Goal: Task Accomplishment & Management: Manage account settings

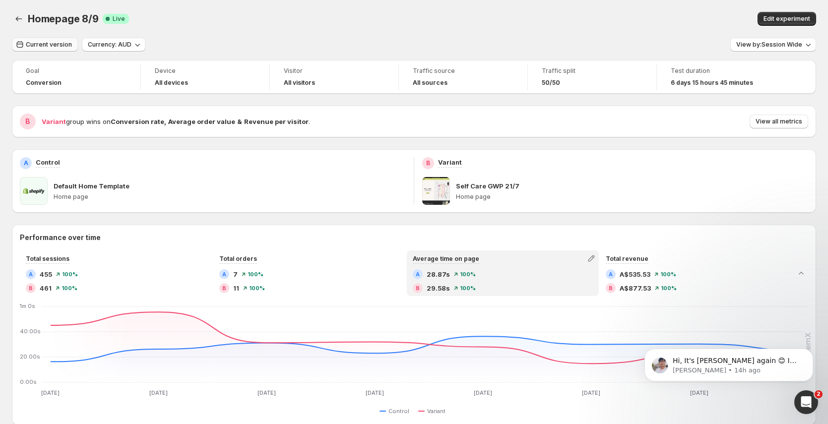
click at [52, 49] on button "Current version" at bounding box center [45, 45] width 66 height 14
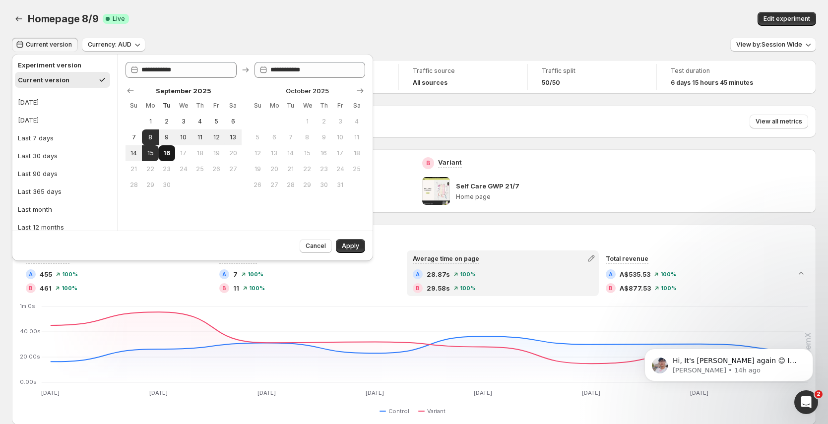
click at [164, 154] on span "16" at bounding box center [167, 153] width 8 height 8
type input "**********"
drag, startPoint x: 358, startPoint y: 242, endPoint x: 327, endPoint y: 219, distance: 38.6
click at [358, 242] on span "Apply" at bounding box center [350, 246] width 17 height 8
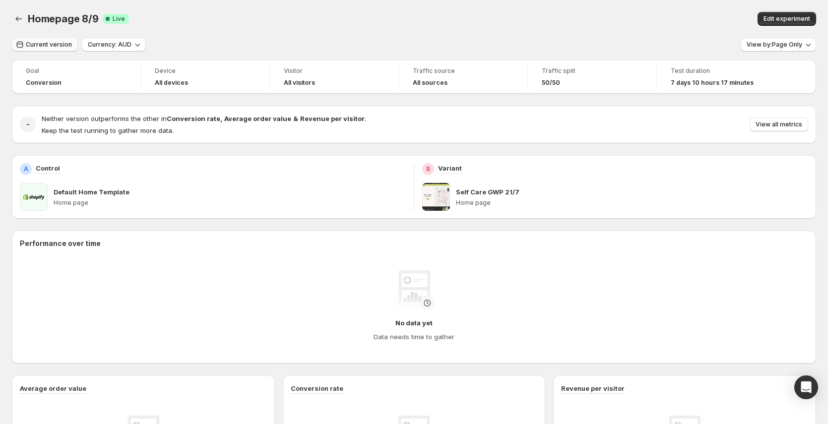
click at [52, 47] on span "Current version" at bounding box center [49, 45] width 46 height 8
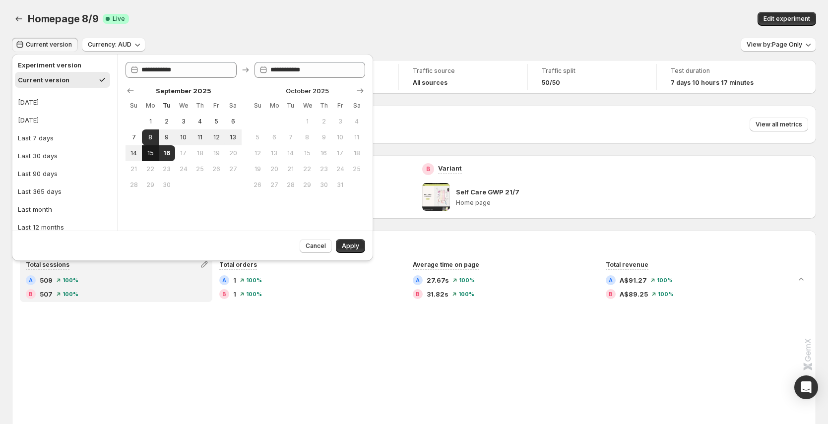
click at [151, 148] on button "15" at bounding box center [150, 153] width 16 height 16
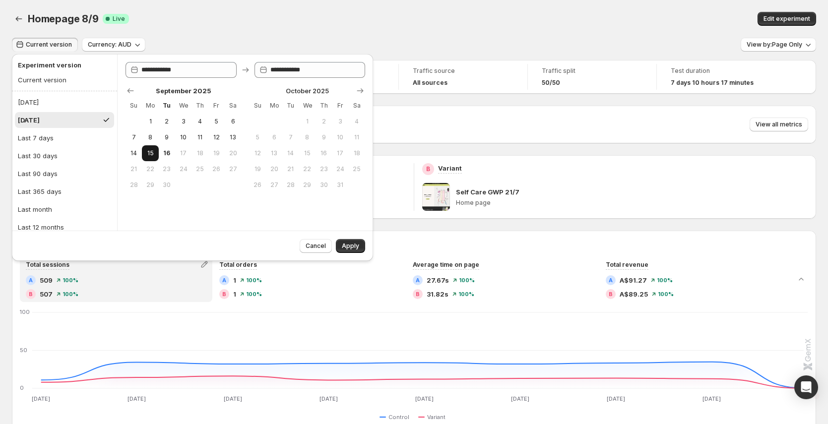
type input "**********"
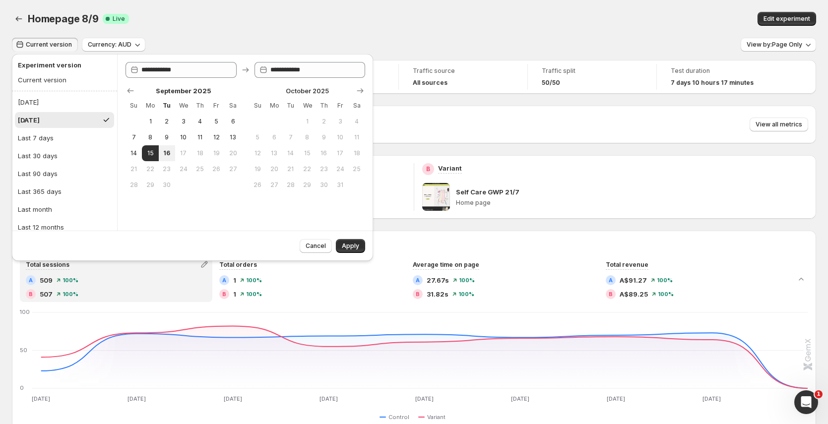
click at [356, 241] on button "Apply" at bounding box center [350, 246] width 29 height 14
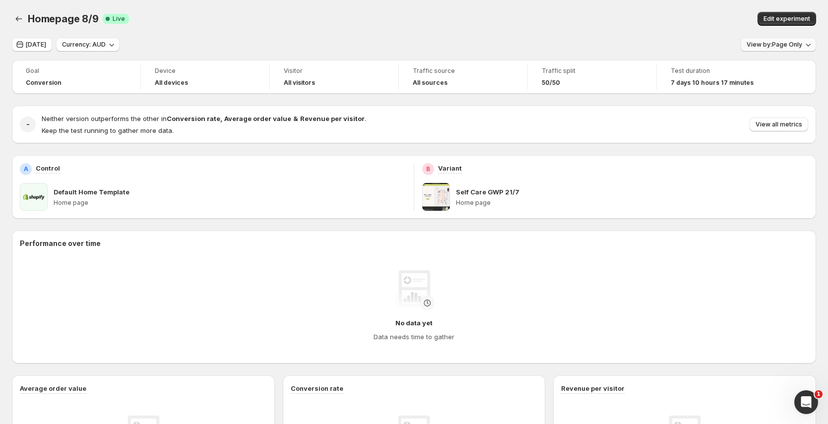
click at [766, 48] on span "View by: Page Only" at bounding box center [775, 45] width 56 height 8
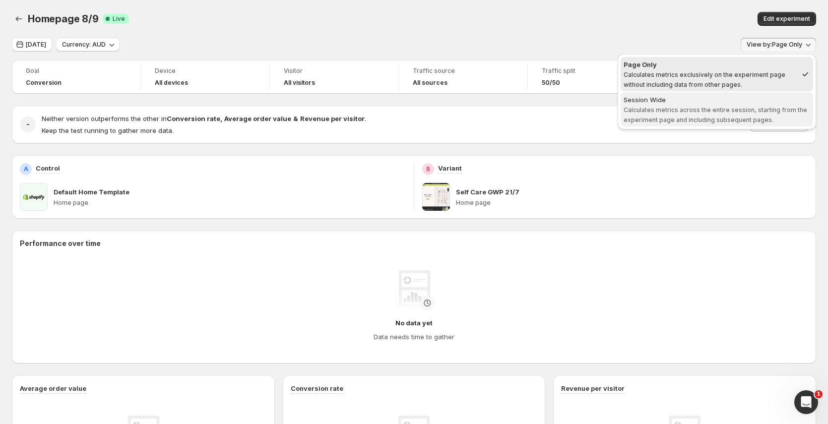
click at [735, 119] on span "Calculates metrics across the entire session, starting from the experiment page…" at bounding box center [716, 114] width 184 height 17
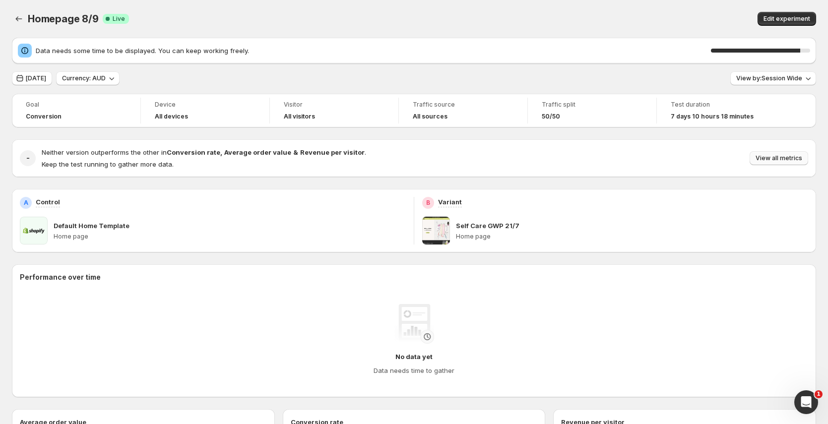
click at [771, 156] on span "View all metrics" at bounding box center [779, 158] width 47 height 8
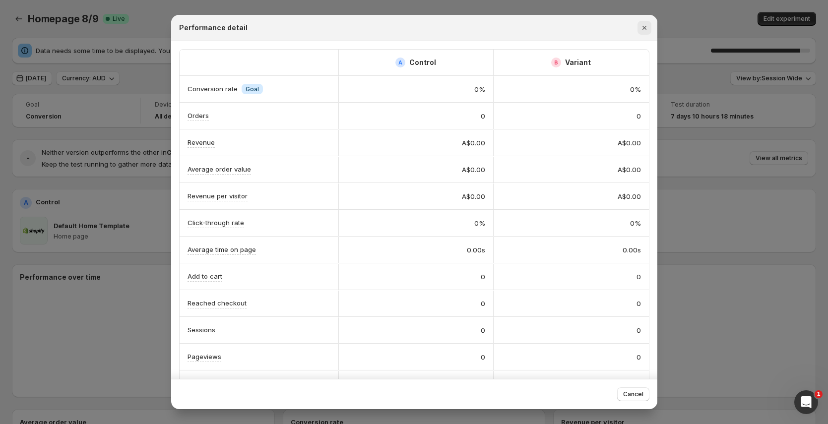
click at [644, 29] on icon "Close" at bounding box center [645, 28] width 10 height 10
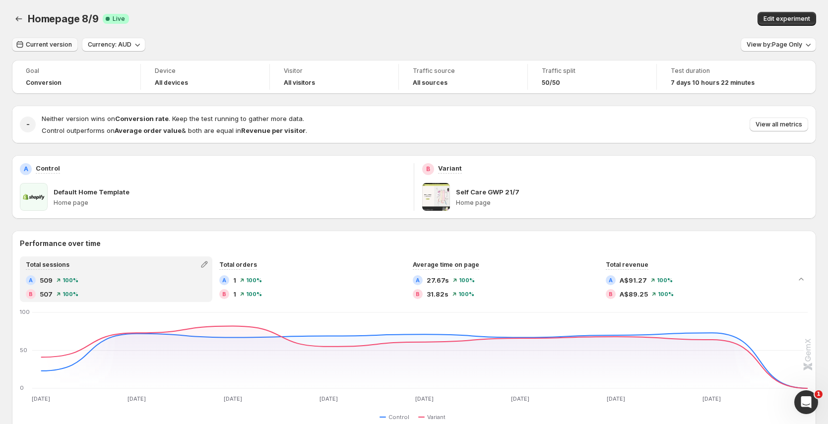
click at [45, 50] on button "Current version" at bounding box center [45, 45] width 66 height 14
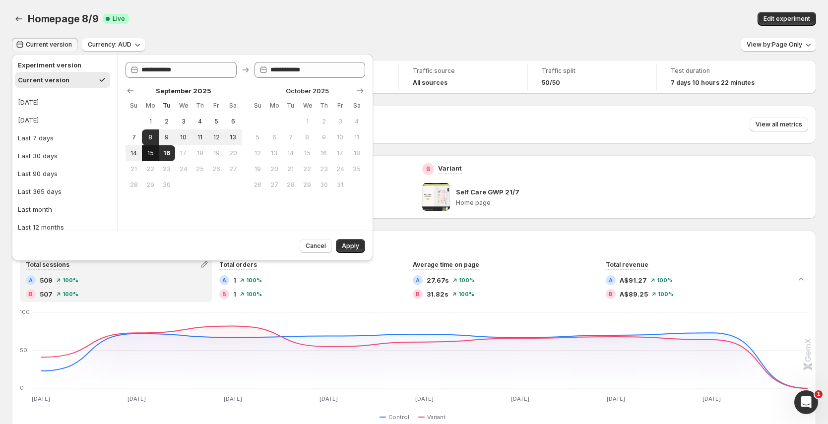
click at [155, 156] on button "15" at bounding box center [150, 153] width 16 height 16
type input "**********"
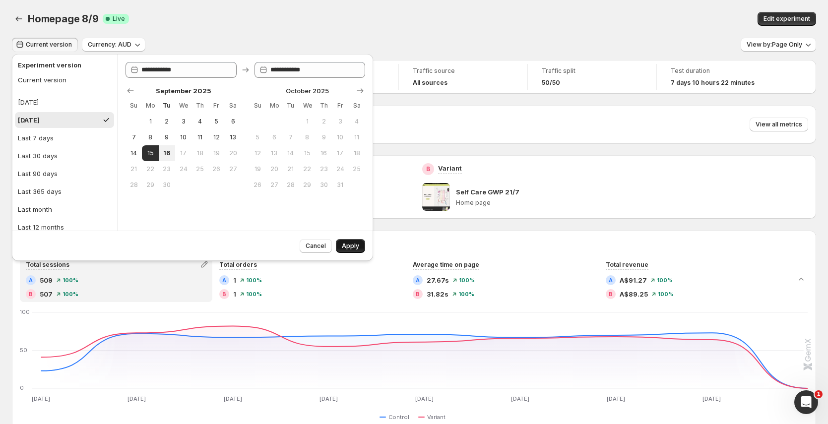
click at [349, 249] on span "Apply" at bounding box center [350, 246] width 17 height 8
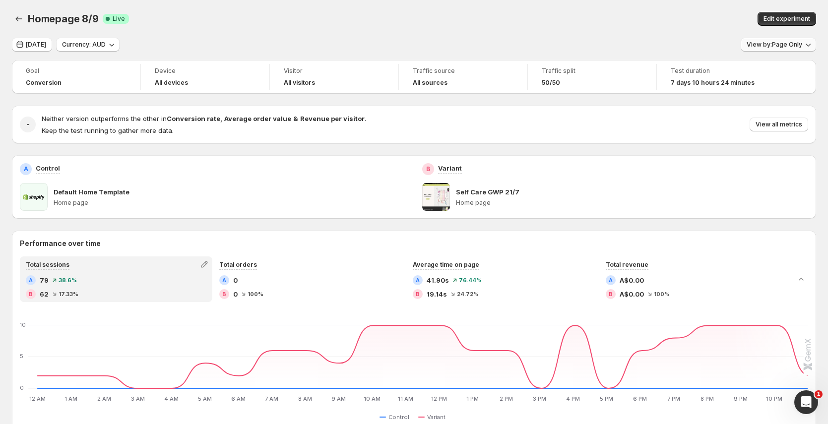
click at [787, 44] on span "View by: Page Only" at bounding box center [775, 45] width 56 height 8
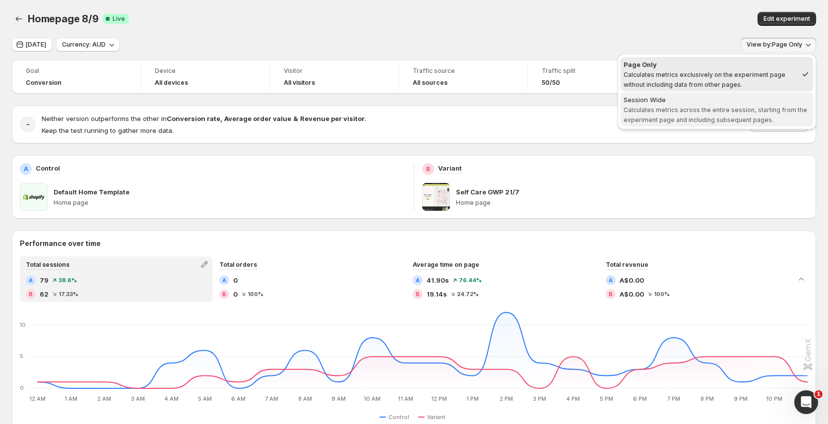
click at [710, 118] on span "Calculates metrics across the entire session, starting from the experiment page…" at bounding box center [716, 114] width 184 height 17
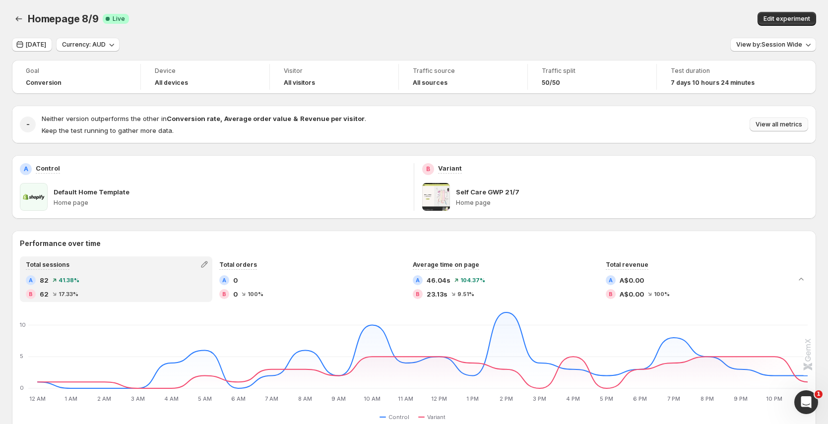
click at [775, 122] on span "View all metrics" at bounding box center [779, 125] width 47 height 8
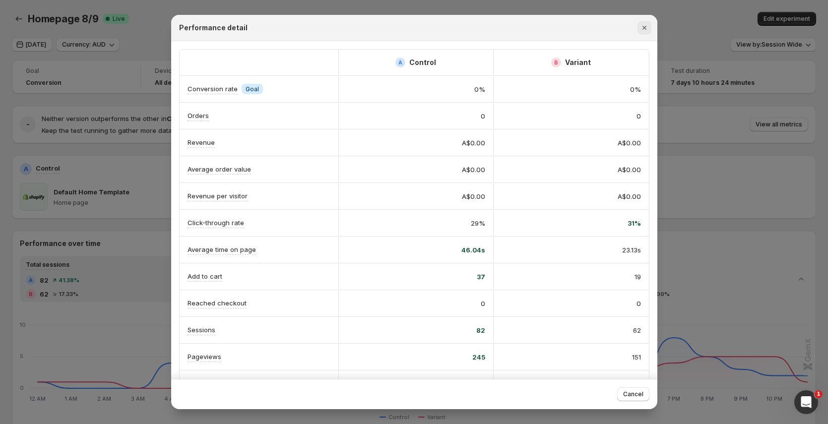
click at [647, 25] on icon "Close" at bounding box center [645, 28] width 10 height 10
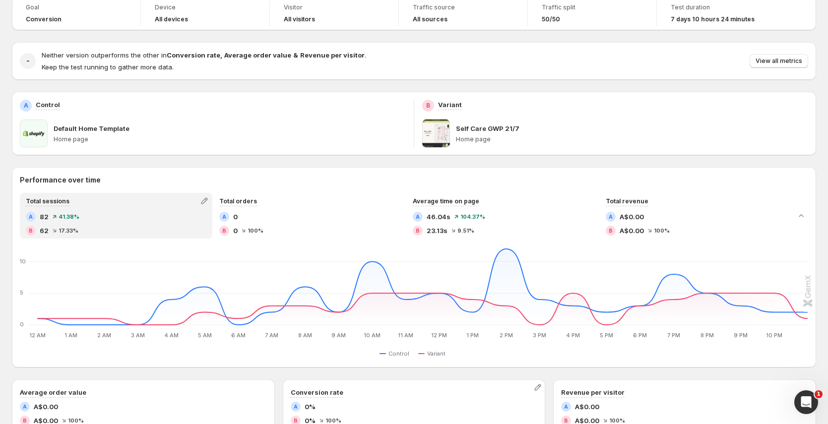
scroll to position [7, 0]
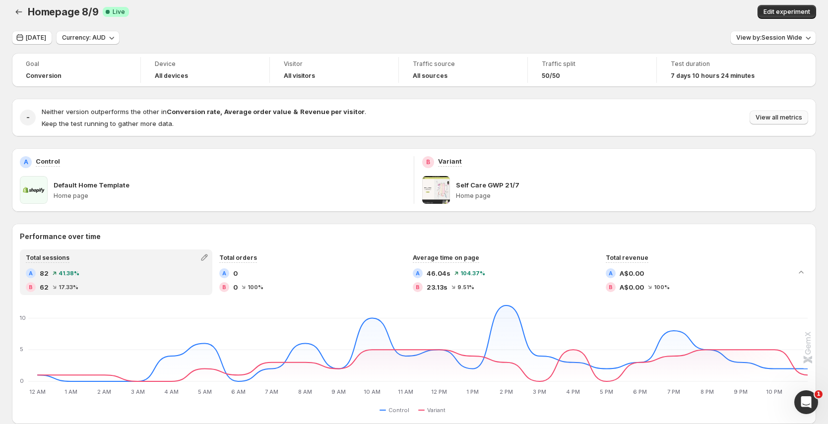
click at [792, 115] on span "View all metrics" at bounding box center [779, 118] width 47 height 8
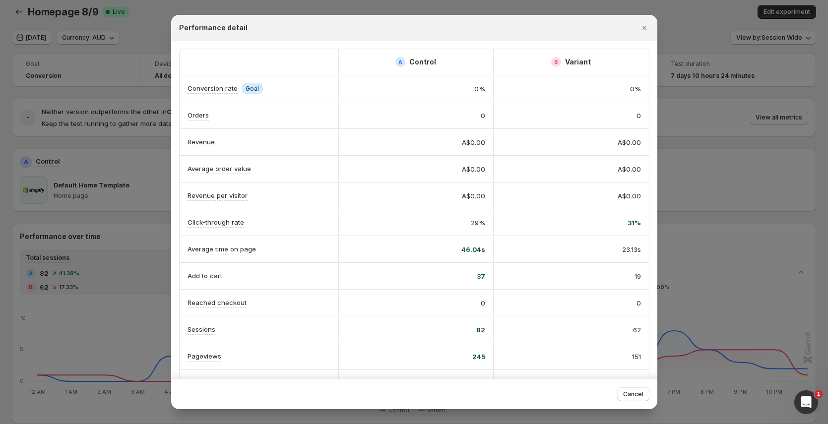
scroll to position [0, 0]
click at [648, 30] on icon "Close" at bounding box center [645, 28] width 10 height 10
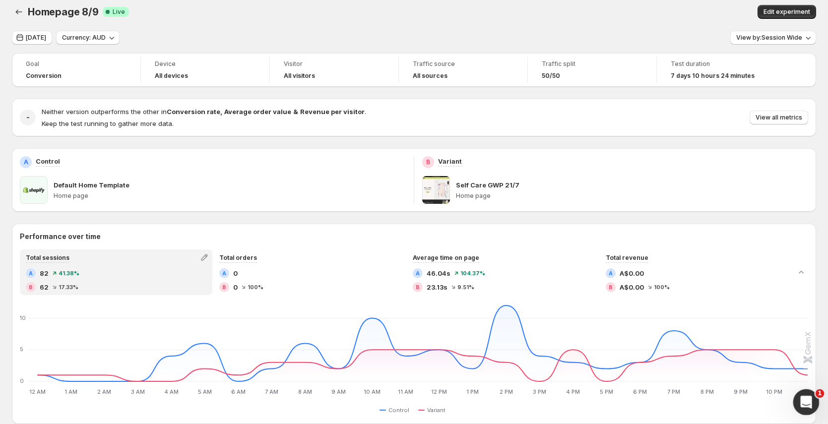
click at [804, 406] on icon "Open Intercom Messenger" at bounding box center [805, 401] width 16 height 16
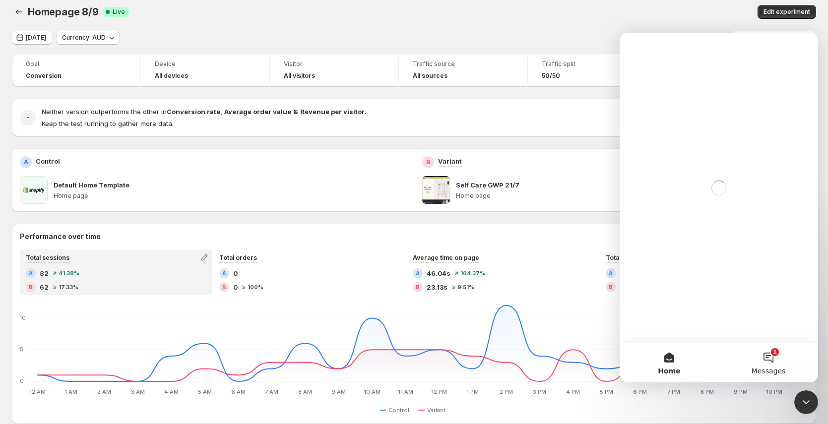
click at [763, 347] on button "1 Messages" at bounding box center [768, 363] width 99 height 40
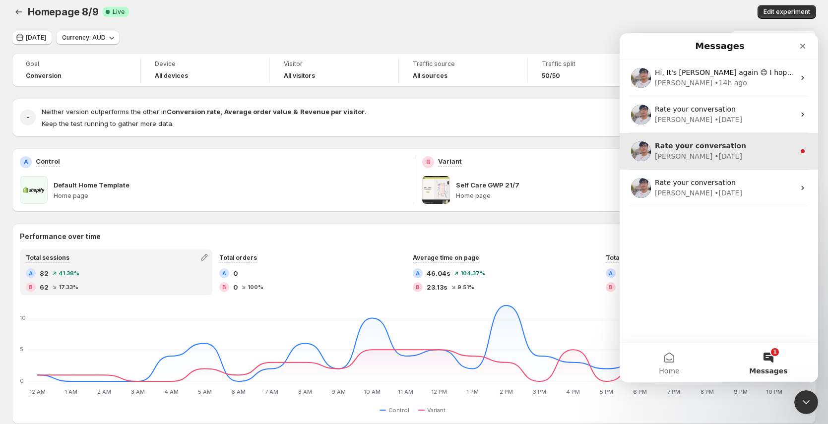
drag, startPoint x: 667, startPoint y: 360, endPoint x: 720, endPoint y: 169, distance: 198.3
click at [718, 182] on div "Messages Hi, It's [PERSON_NAME] again 😊 I hope all your experiments are going w…" at bounding box center [719, 207] width 199 height 349
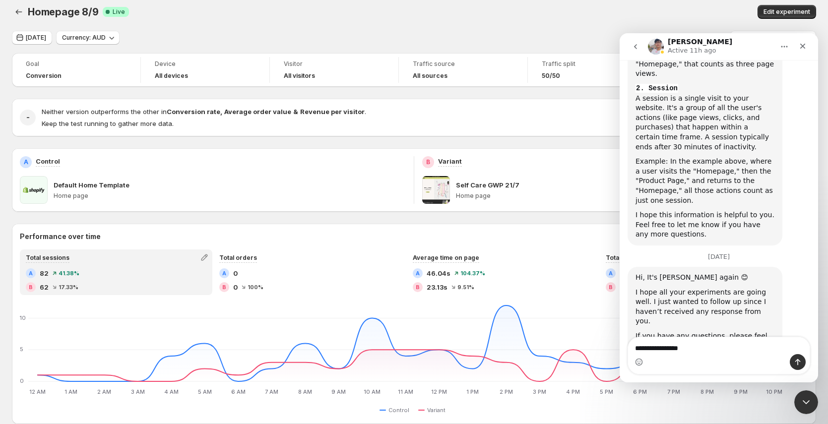
scroll to position [1573, 0]
type textarea "**********"
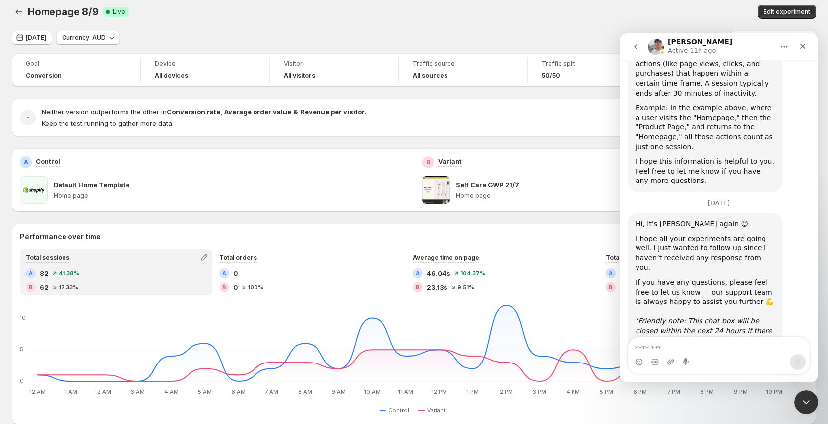
scroll to position [1626, 0]
type textarea "**********"
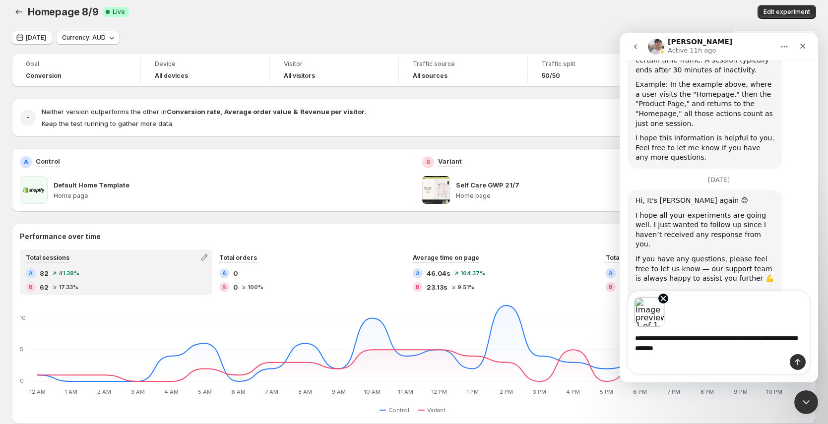
type textarea "**********"
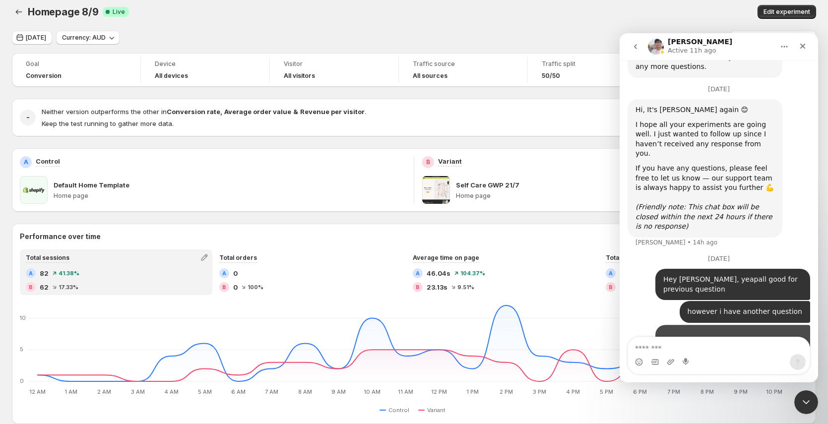
scroll to position [1779, 0]
